Goal: Find specific page/section: Find specific page/section

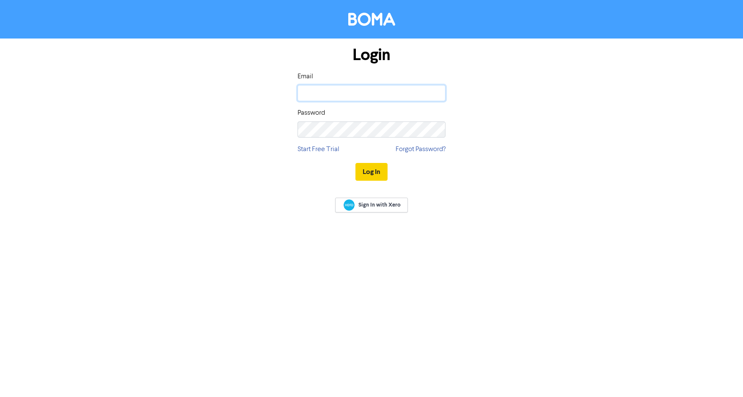
type input "[EMAIL_ADDRESS][DOMAIN_NAME]"
click at [374, 170] on button "Log In" at bounding box center [372, 172] width 32 height 18
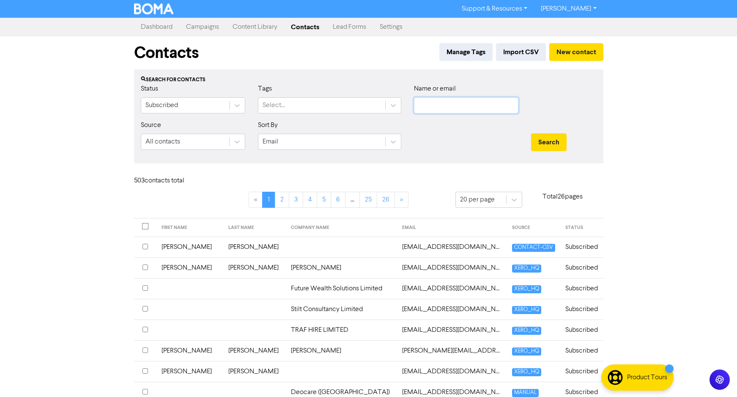
click at [466, 98] on input "text" at bounding box center [466, 105] width 104 height 16
click at [531, 133] on button "Search" at bounding box center [549, 142] width 36 height 18
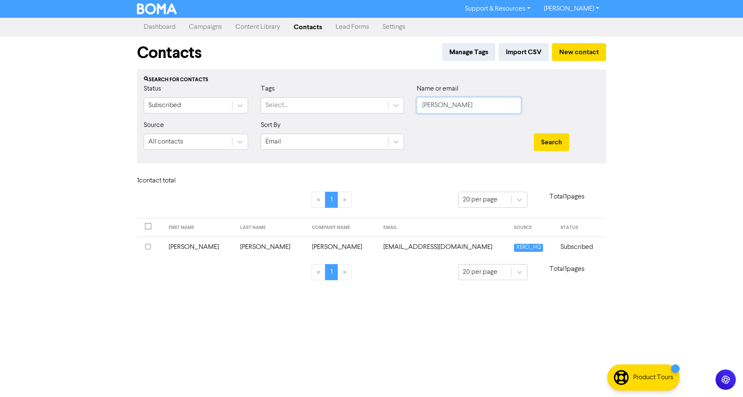
type input "[PERSON_NAME]"
click at [534, 133] on button "Search" at bounding box center [552, 142] width 36 height 18
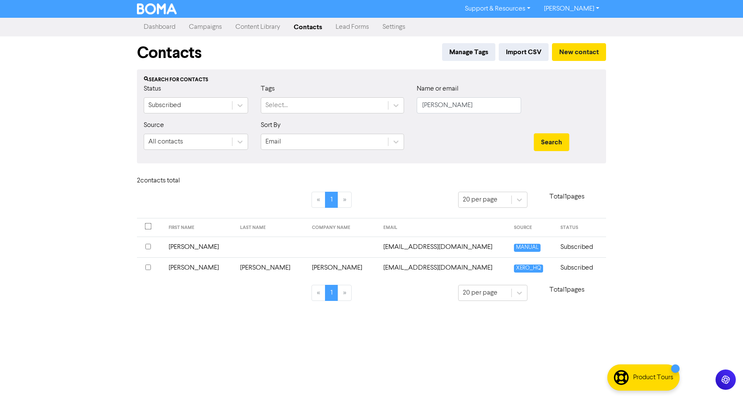
click at [197, 303] on div at bounding box center [171, 298] width 80 height 26
